Goal: Task Accomplishment & Management: Use online tool/utility

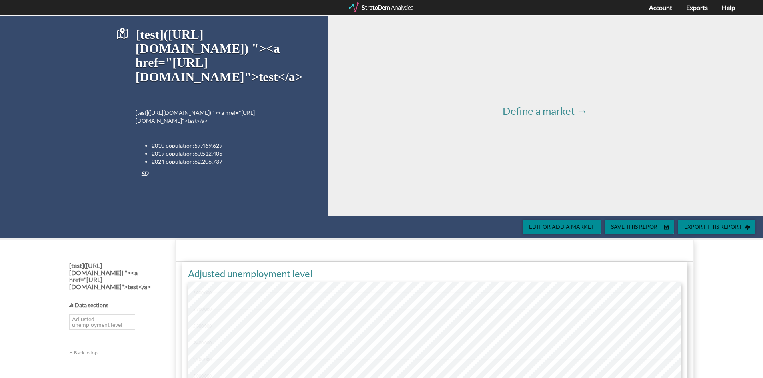
click at [211, 224] on div "Export this report Save this report Edit or add a market" at bounding box center [377, 227] width 755 height 14
click at [85, 208] on div "[test](https://example.com) "><a href="https://example.com">test</a> [test](htt…" at bounding box center [164, 116] width 316 height 200
click at [81, 318] on strong "Adjusted unemployment level" at bounding box center [102, 321] width 66 height 15
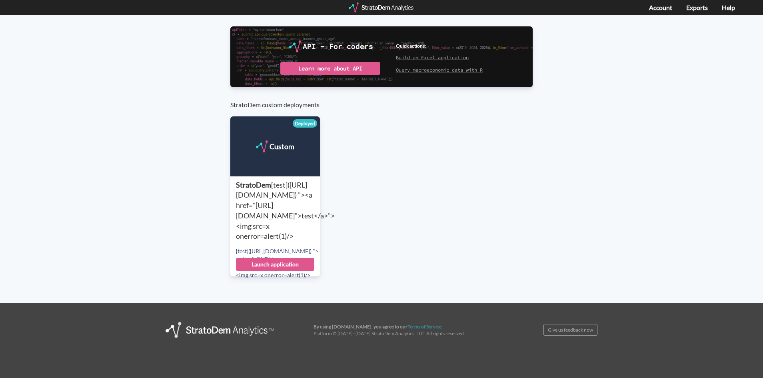
scroll to position [166, 0]
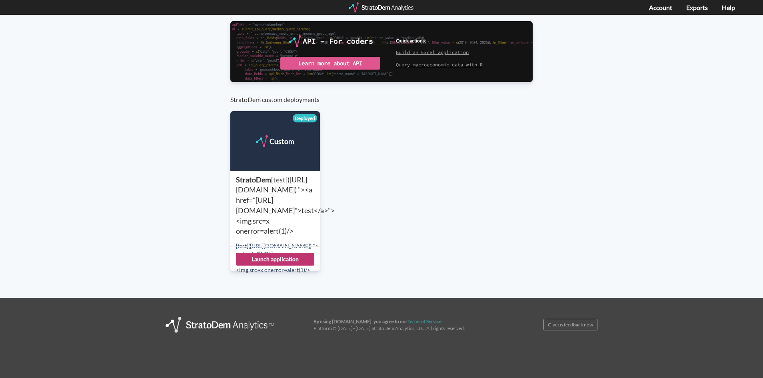
click at [281, 260] on div "Launch application" at bounding box center [275, 259] width 78 height 13
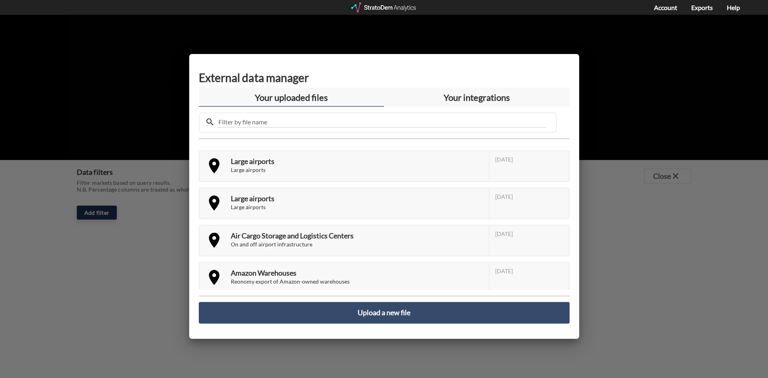
scroll to position [46, 0]
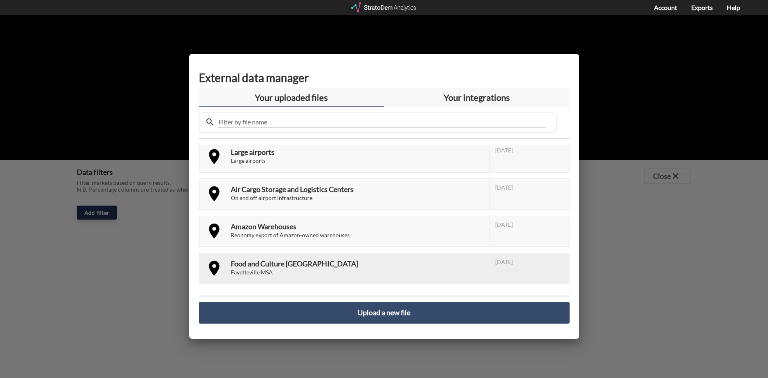
click div "Aug. 24, 2023"
